Goal: Task Accomplishment & Management: Use online tool/utility

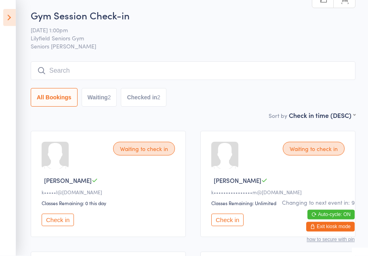
click at [8, 19] on icon at bounding box center [9, 17] width 13 height 17
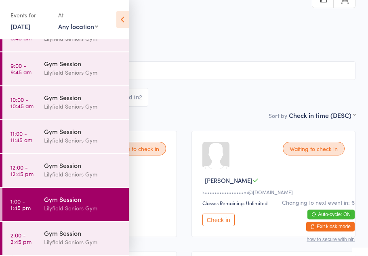
scroll to position [55, 0]
click at [73, 242] on div "Lilyfield Seniors Gym" at bounding box center [83, 242] width 78 height 9
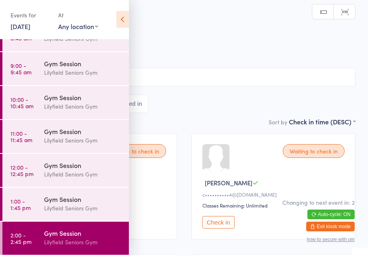
click at [124, 17] on icon at bounding box center [122, 19] width 13 height 17
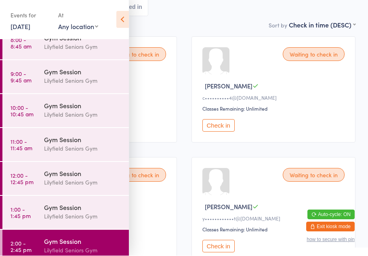
scroll to position [98, 0]
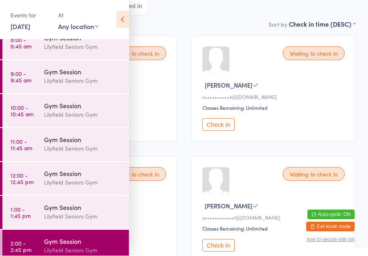
click at [119, 19] on icon at bounding box center [122, 19] width 13 height 17
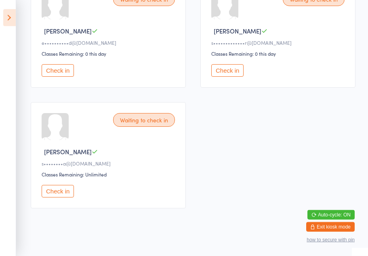
scroll to position [636, 0]
click at [64, 197] on button "Check in" at bounding box center [58, 191] width 32 height 13
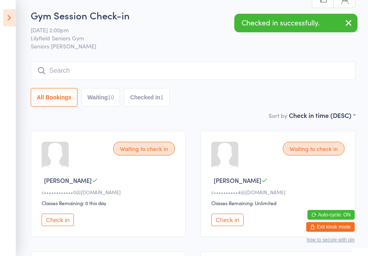
scroll to position [0, 0]
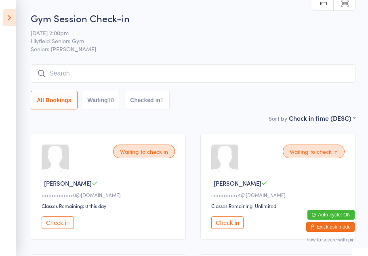
click at [232, 229] on button "Check in" at bounding box center [227, 223] width 32 height 13
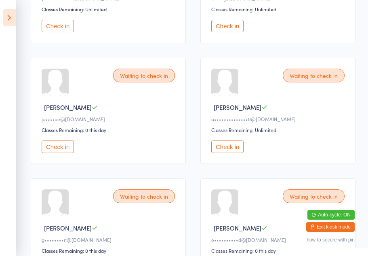
scroll to position [318, 0]
click at [232, 153] on button "Check in" at bounding box center [227, 146] width 32 height 13
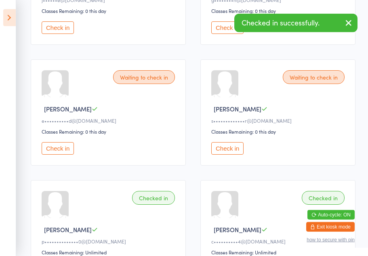
scroll to position [436, 0]
click at [65, 155] on button "Check in" at bounding box center [58, 149] width 32 height 13
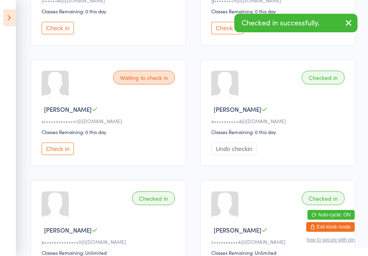
click at [66, 155] on button "Check in" at bounding box center [58, 149] width 32 height 13
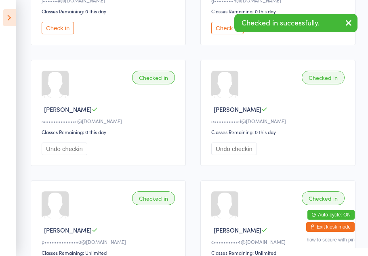
click at [70, 155] on button "Undo checkin" at bounding box center [65, 149] width 46 height 13
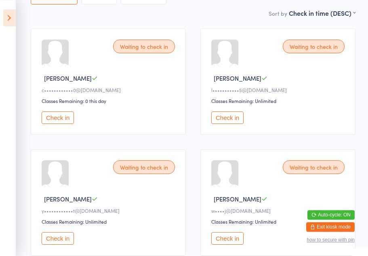
scroll to position [105, 0]
click at [219, 135] on div "Waiting to check in [PERSON_NAME] G l•••••••••••5@[DOMAIN_NAME] Classes Remaini…" at bounding box center [277, 82] width 155 height 106
click at [273, 135] on div "Waiting to check in [PERSON_NAME] G l•••••••••••5@[DOMAIN_NAME] Classes Remaini…" at bounding box center [277, 82] width 155 height 106
click at [226, 123] on button "Check in" at bounding box center [227, 118] width 32 height 13
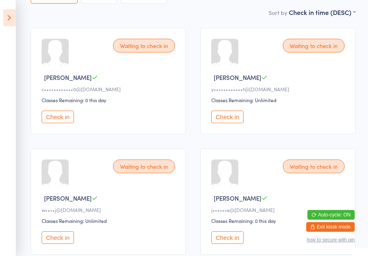
scroll to position [105, 0]
click at [57, 119] on button "Check in" at bounding box center [58, 117] width 32 height 13
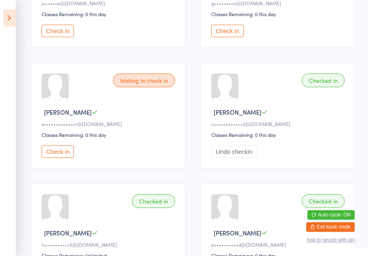
scroll to position [313, 0]
click at [61, 158] on button "Check in" at bounding box center [58, 151] width 32 height 13
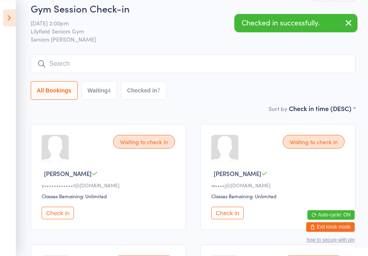
scroll to position [0, 0]
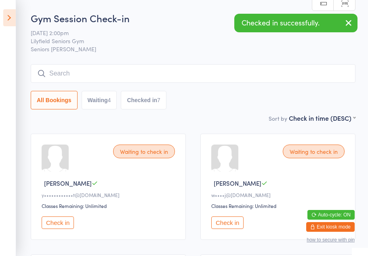
click at [69, 77] on input "search" at bounding box center [193, 73] width 325 height 19
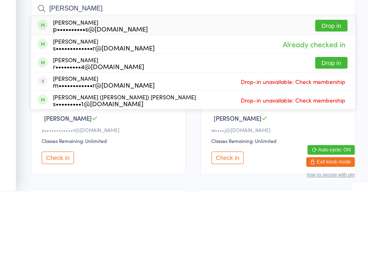
type input "[PERSON_NAME]"
click at [116, 91] on div "p••••••••••s@[DOMAIN_NAME]" at bounding box center [100, 94] width 95 height 6
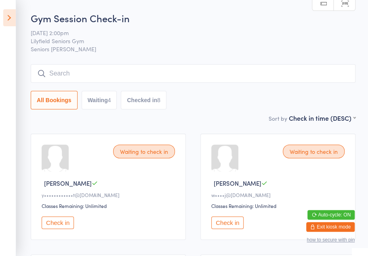
click at [53, 99] on button "All Bookings" at bounding box center [54, 100] width 47 height 19
click at [63, 226] on button "Check in" at bounding box center [58, 223] width 32 height 13
click at [61, 229] on button "Check in" at bounding box center [58, 223] width 32 height 13
click at [233, 226] on button "Check in" at bounding box center [227, 223] width 32 height 13
